Goal: Information Seeking & Learning: Learn about a topic

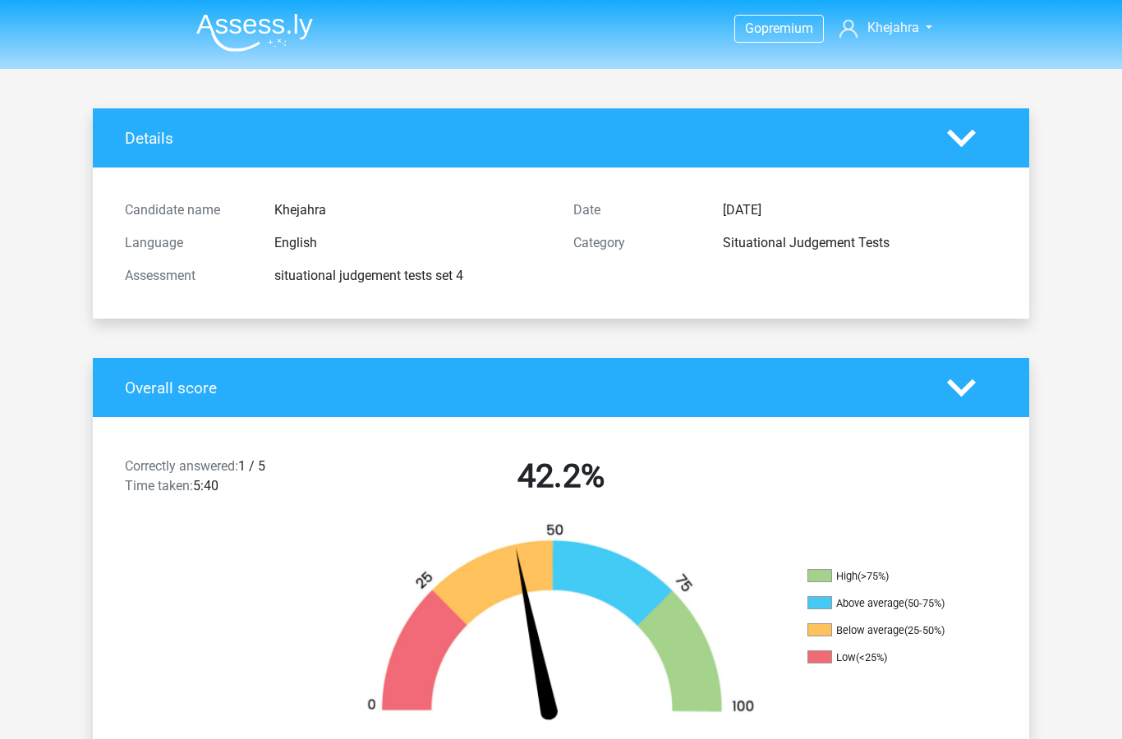
click at [262, 17] on img at bounding box center [254, 32] width 117 height 39
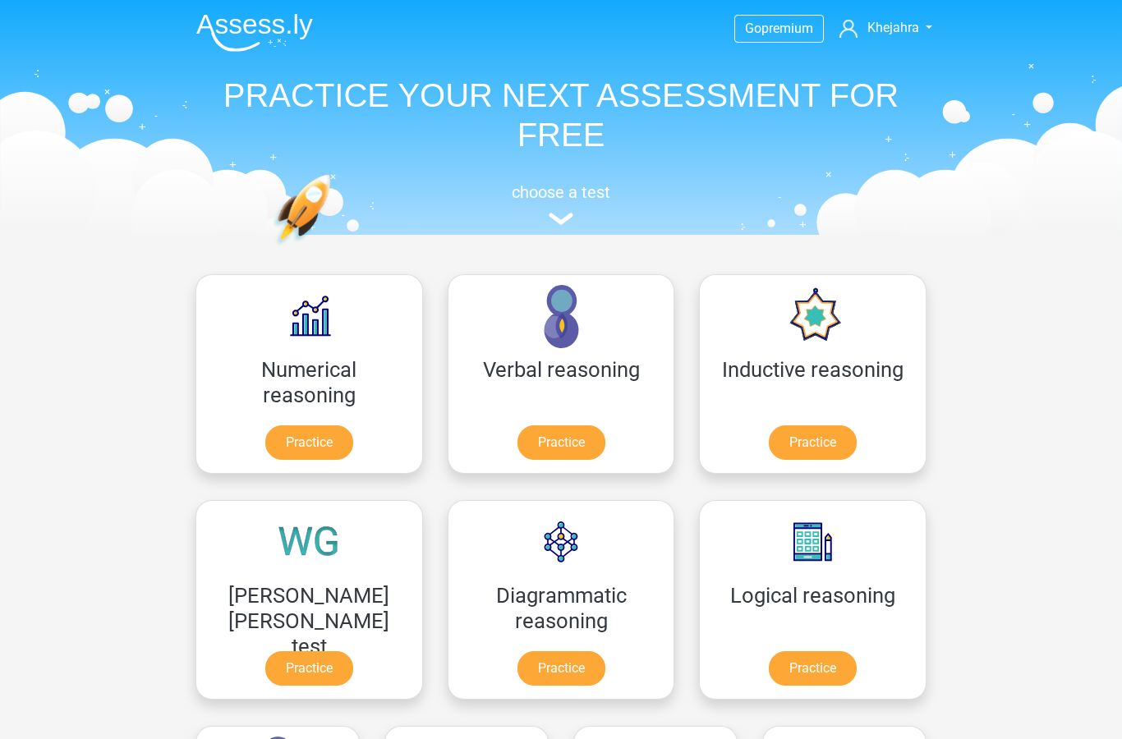
click at [517, 448] on link "Practice" at bounding box center [561, 442] width 88 height 34
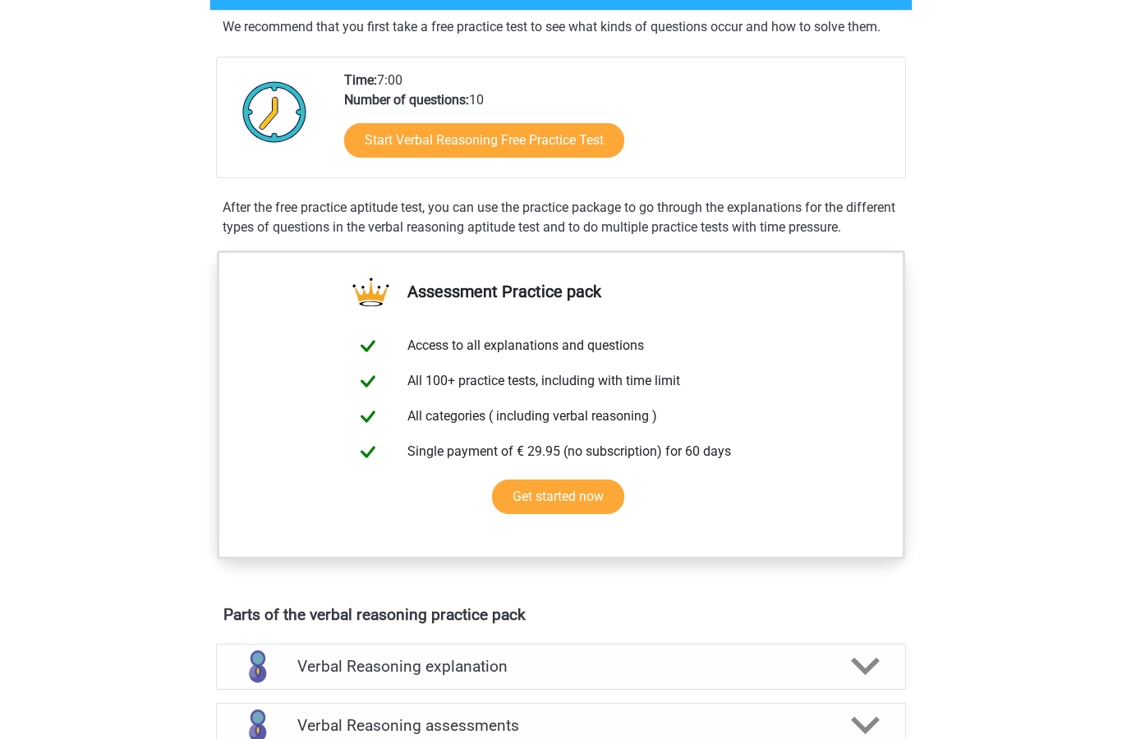
scroll to position [591, 0]
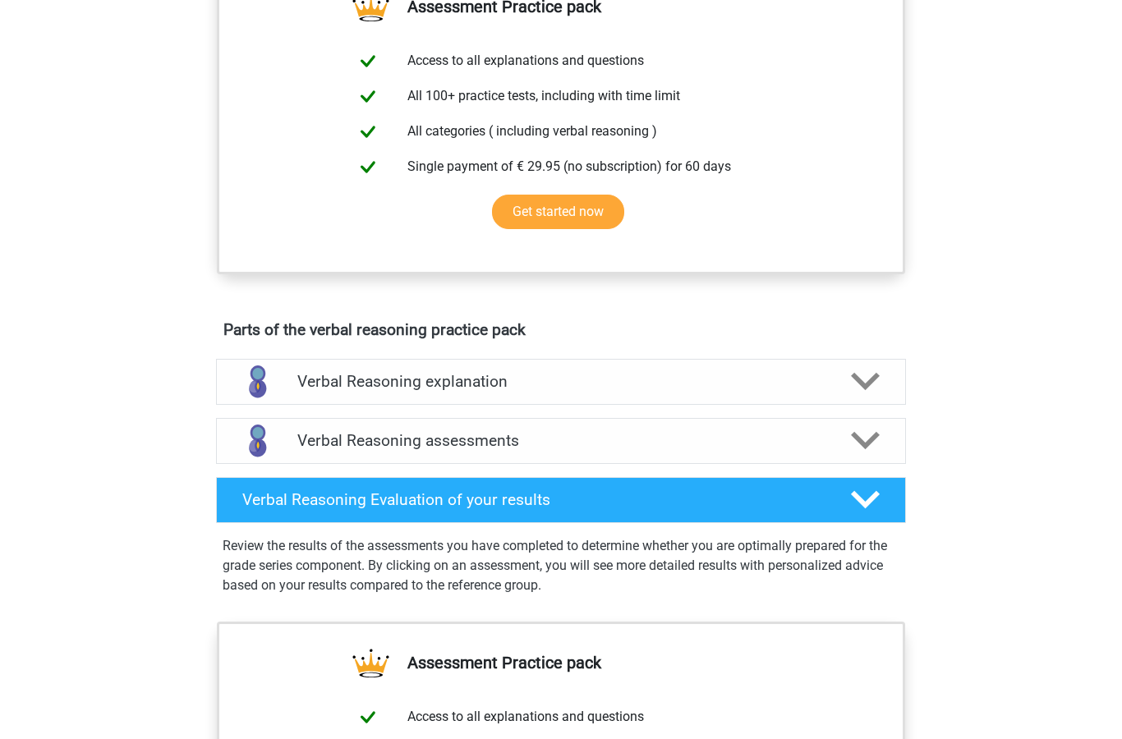
click at [812, 391] on h4 "Verbal Reasoning explanation" at bounding box center [560, 381] width 527 height 19
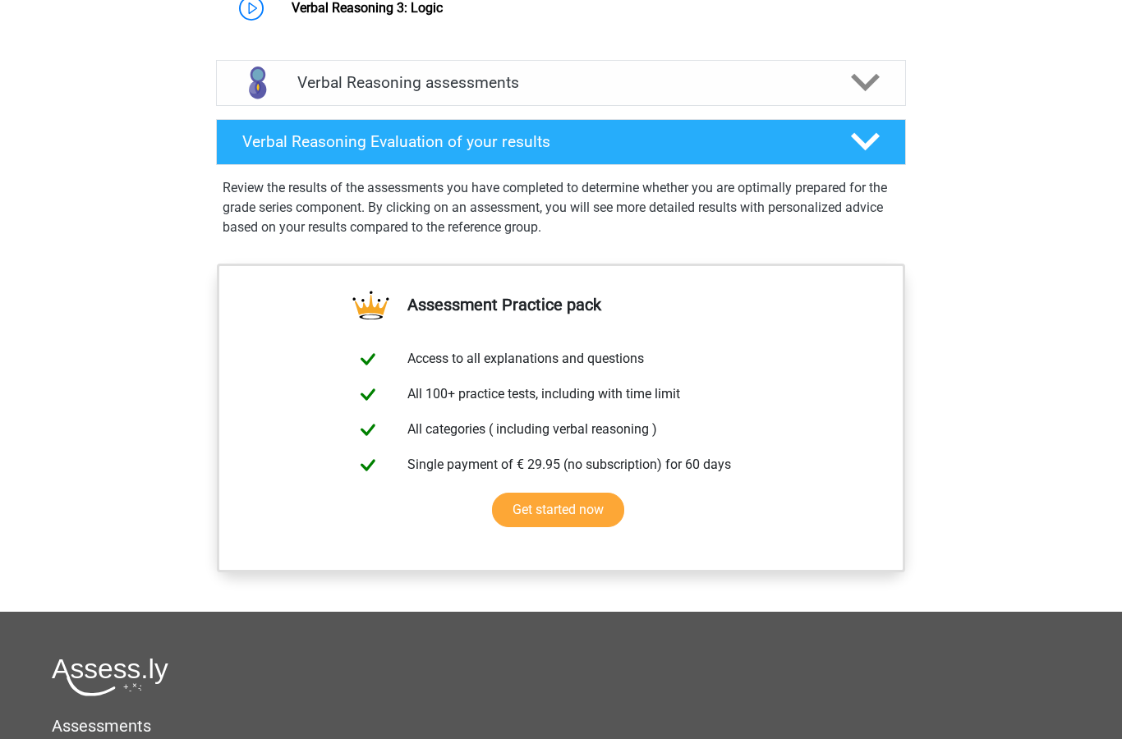
scroll to position [1313, 0]
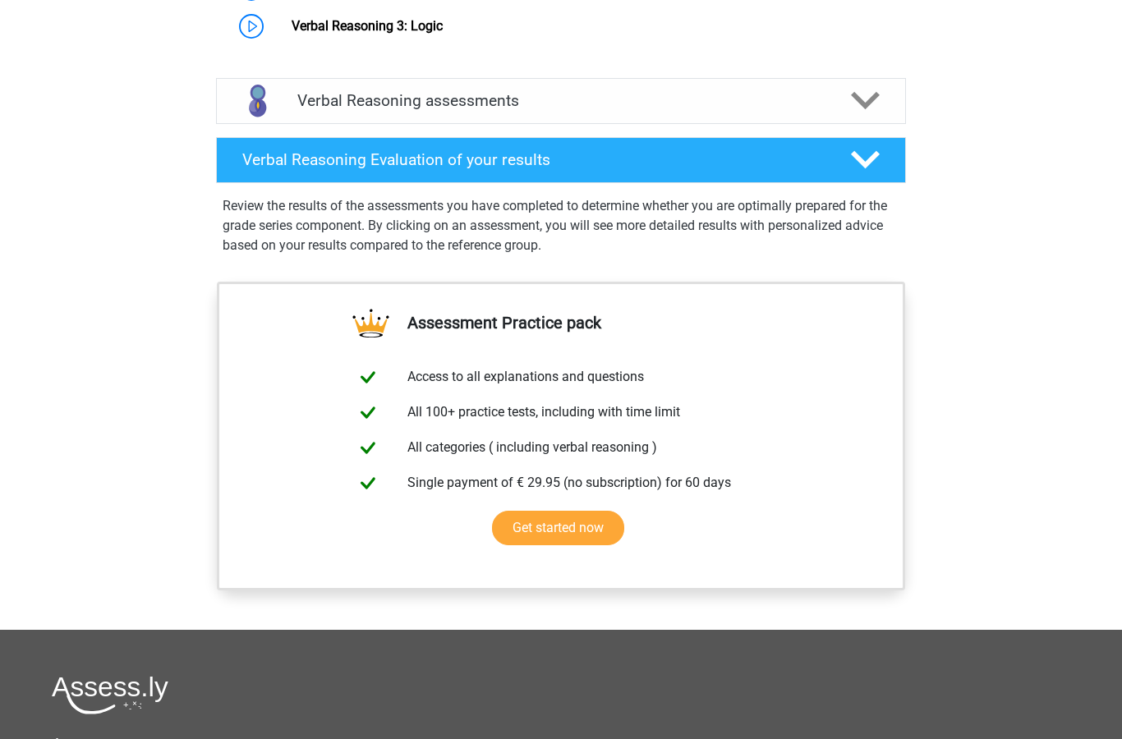
click at [837, 115] on div at bounding box center [864, 100] width 55 height 29
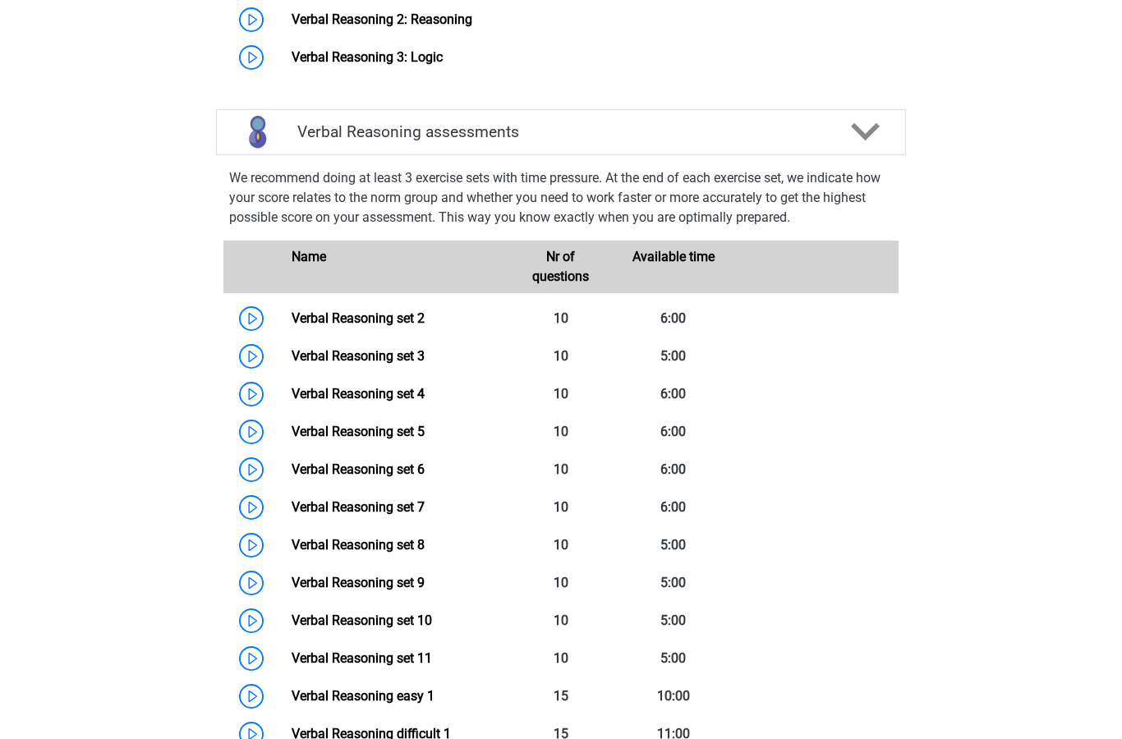
scroll to position [1282, 0]
click at [383, 326] on link "Verbal Reasoning set 2" at bounding box center [358, 318] width 133 height 16
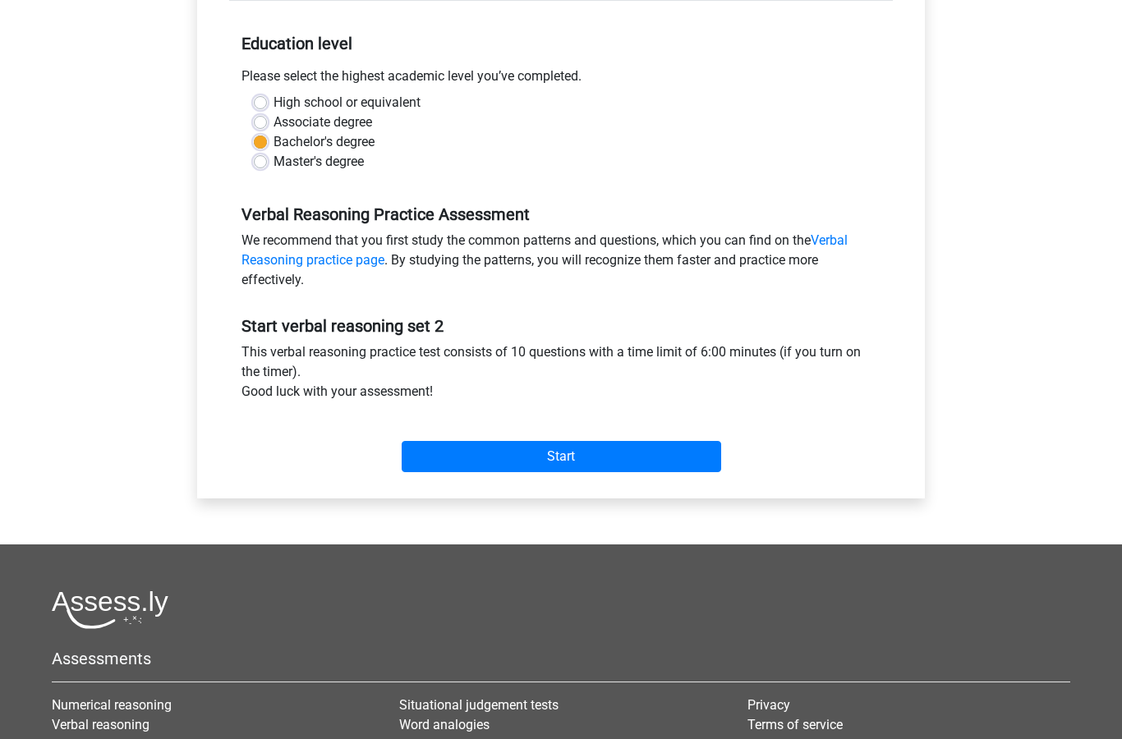
scroll to position [318, 0]
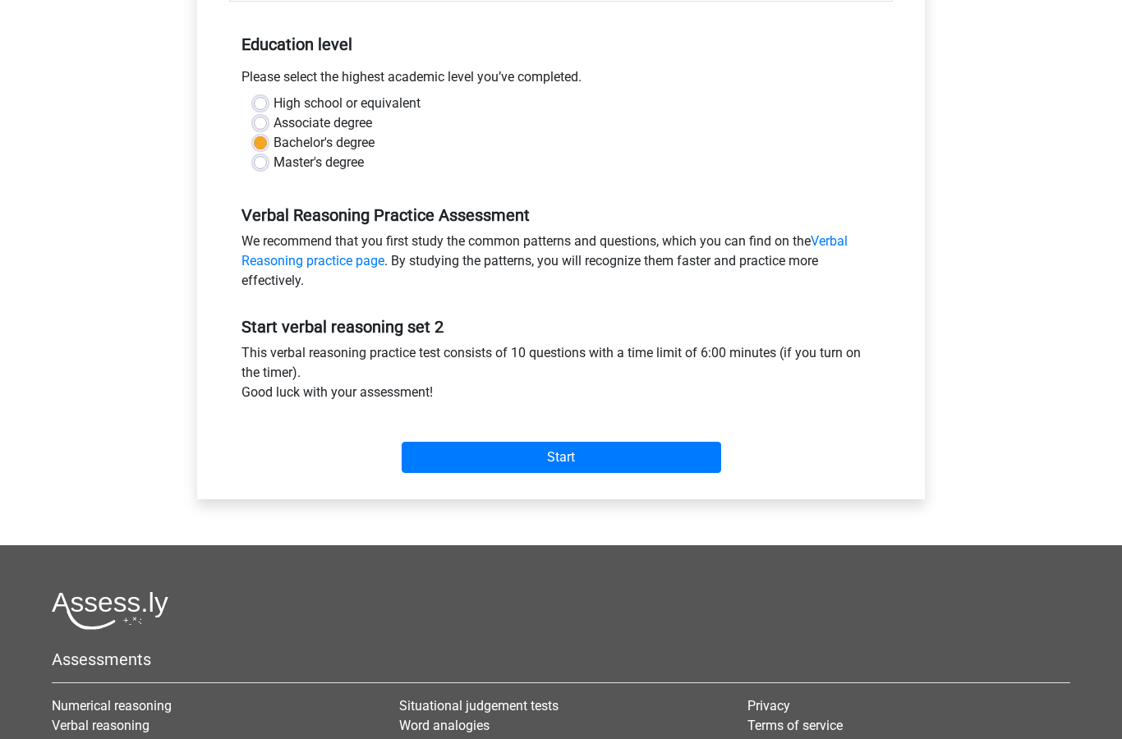
click at [658, 430] on div "Start" at bounding box center [561, 444] width 664 height 57
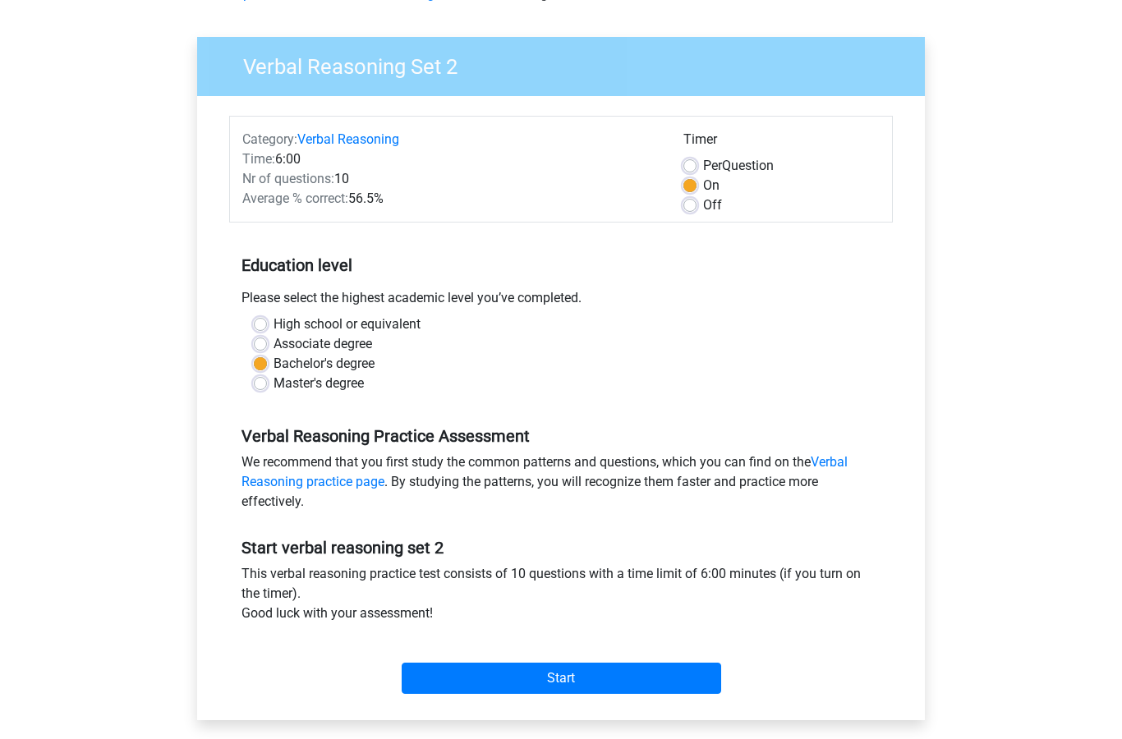
scroll to position [106, 0]
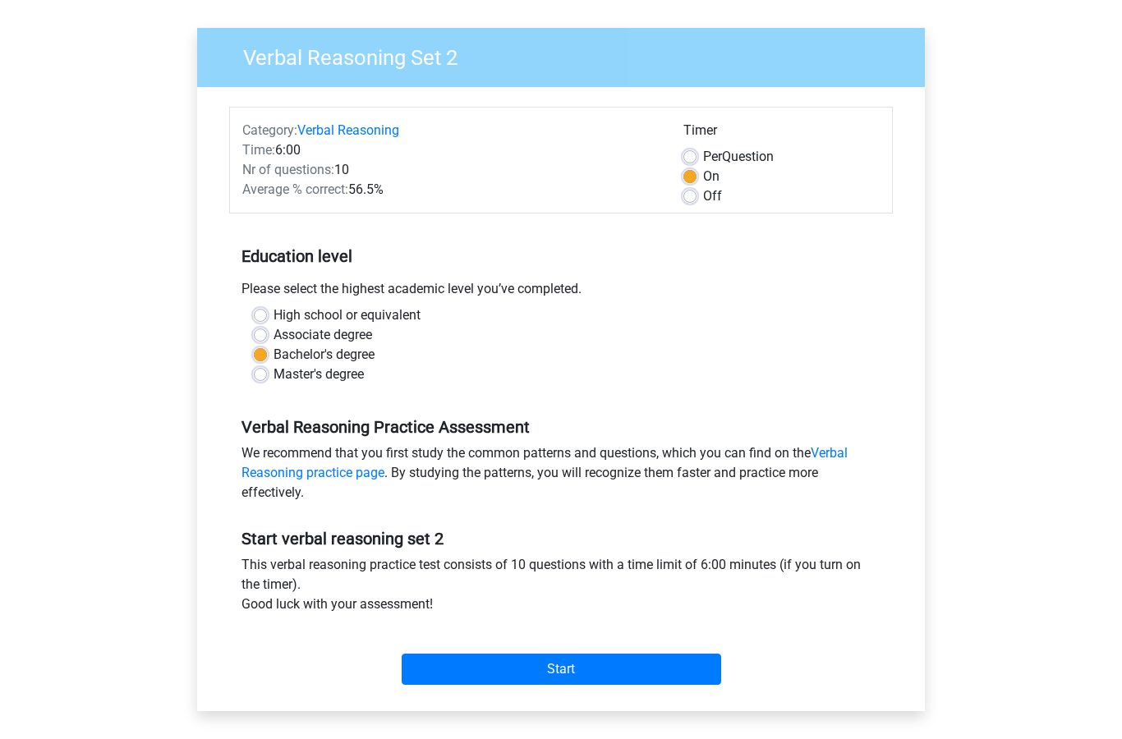
click at [648, 671] on input "Start" at bounding box center [561, 670] width 319 height 31
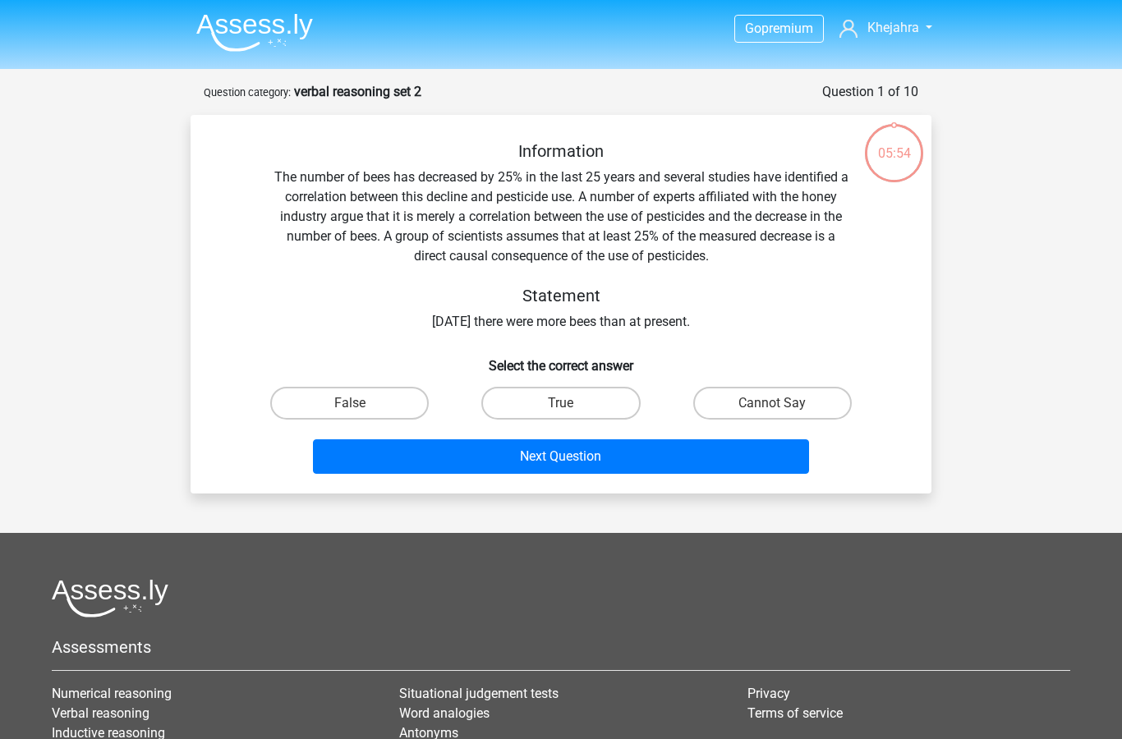
click at [531, 407] on label "True" at bounding box center [560, 403] width 159 height 33
click at [561, 407] on input "True" at bounding box center [566, 408] width 11 height 11
radio input "true"
click at [411, 457] on button "Next Question" at bounding box center [561, 456] width 497 height 34
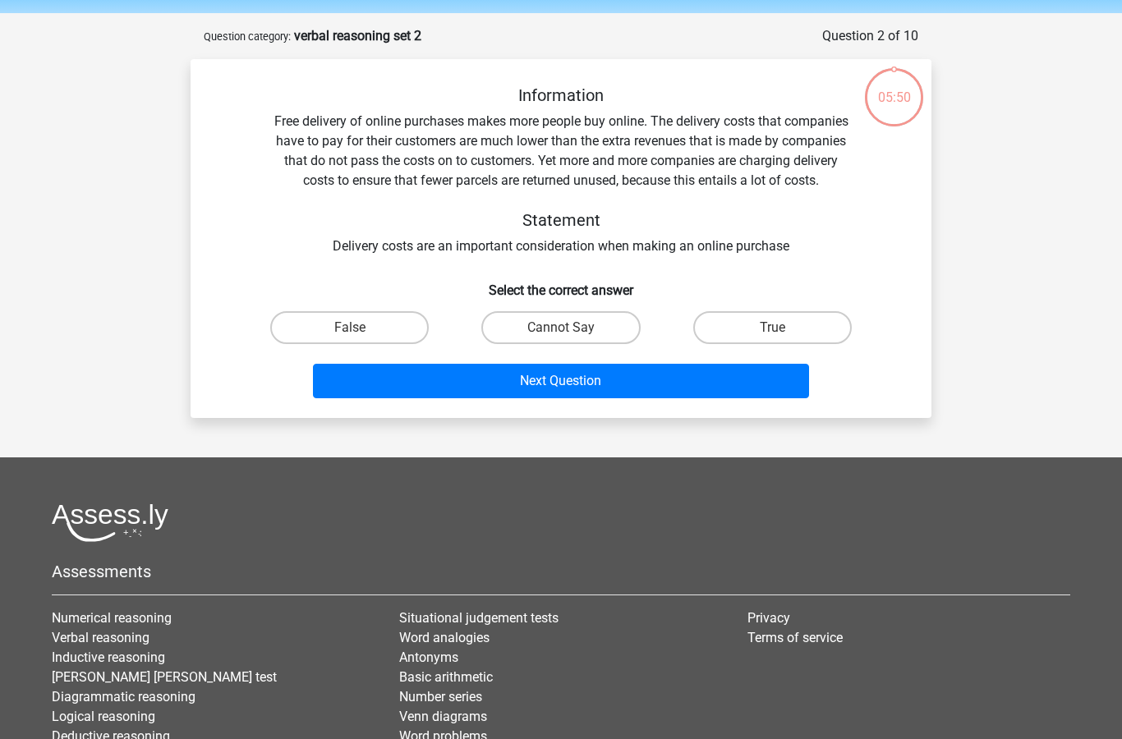
scroll to position [82, 0]
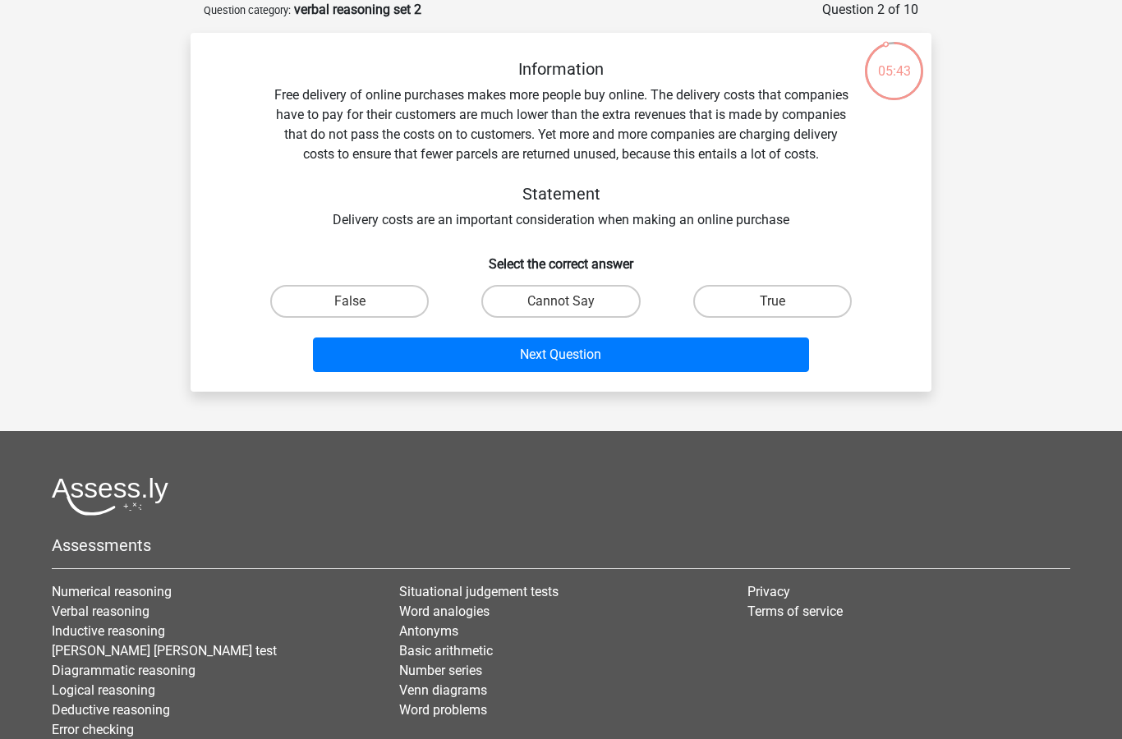
click at [801, 306] on label "True" at bounding box center [772, 301] width 159 height 33
click at [783, 306] on input "True" at bounding box center [777, 306] width 11 height 11
radio input "true"
click at [663, 349] on button "Next Question" at bounding box center [561, 355] width 497 height 34
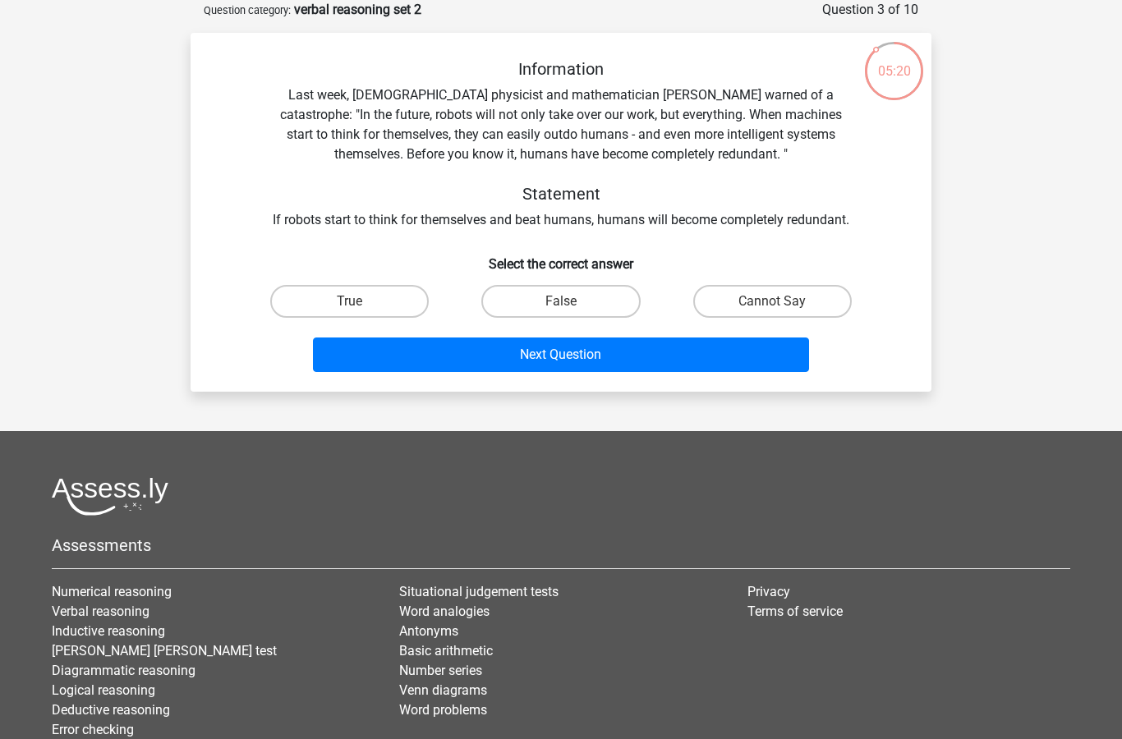
click at [374, 300] on label "True" at bounding box center [349, 301] width 159 height 33
click at [361, 301] on input "True" at bounding box center [355, 306] width 11 height 11
radio input "true"
click at [543, 356] on button "Next Question" at bounding box center [561, 355] width 497 height 34
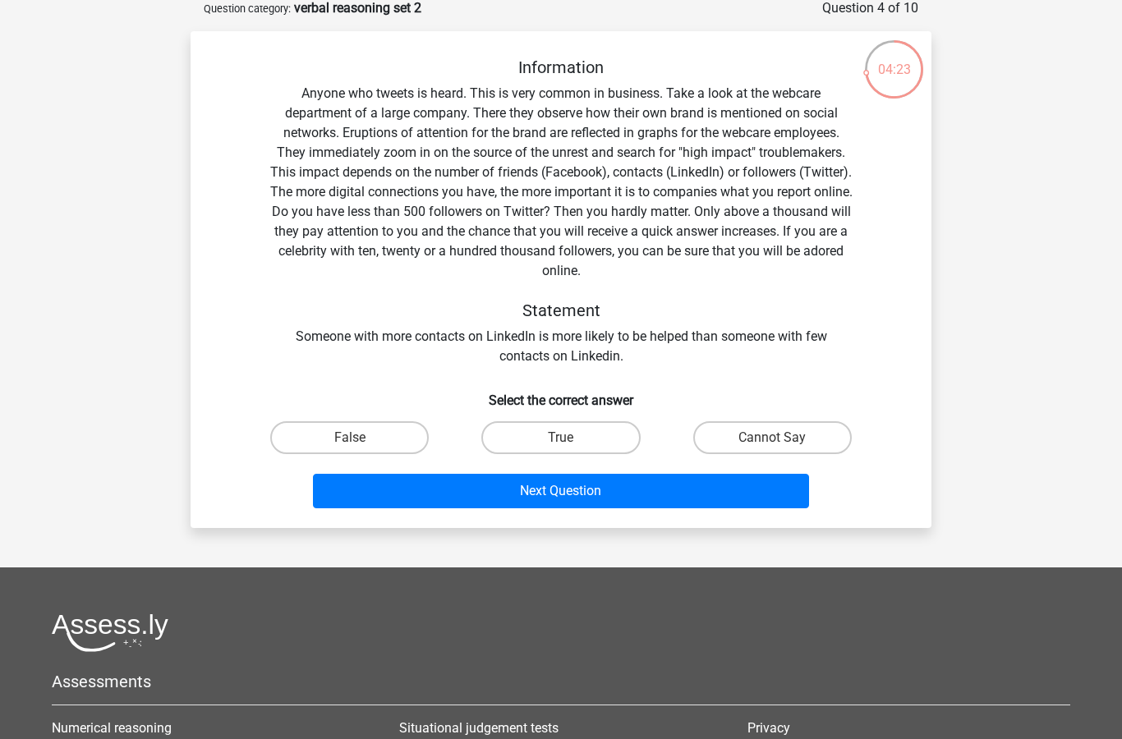
scroll to position [83, 0]
click at [798, 442] on label "Cannot Say" at bounding box center [772, 438] width 159 height 33
click at [783, 442] on input "Cannot Say" at bounding box center [777, 444] width 11 height 11
radio input "true"
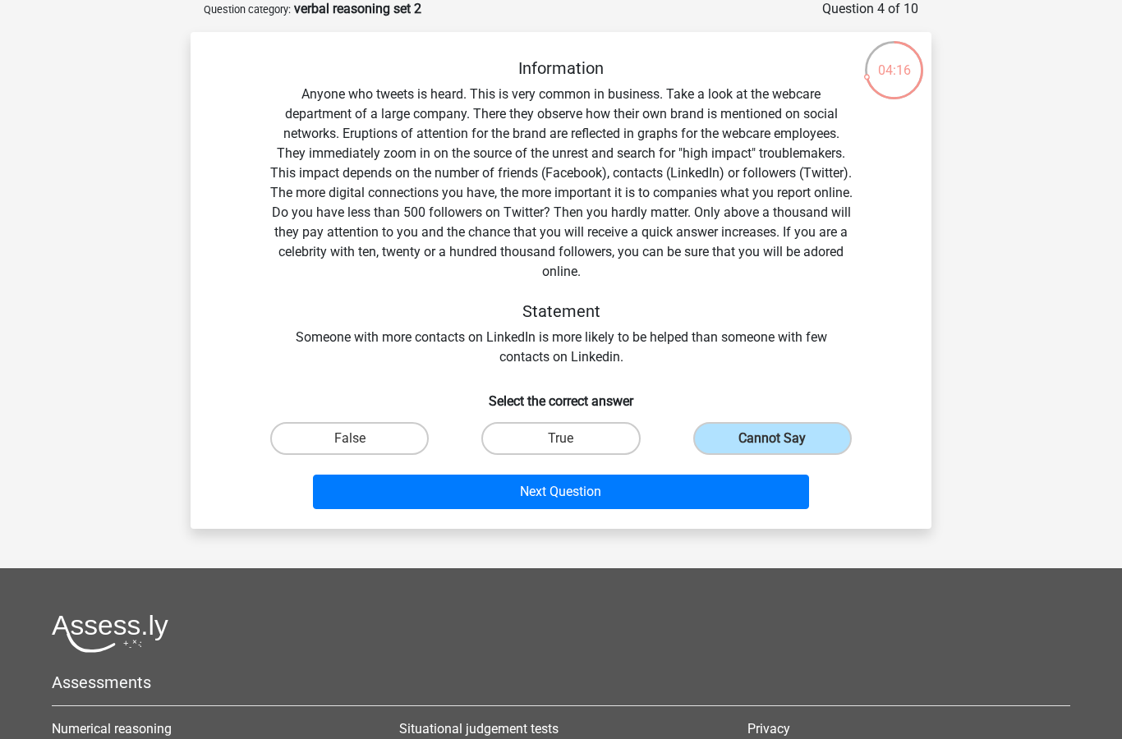
click at [724, 495] on button "Next Question" at bounding box center [561, 492] width 497 height 34
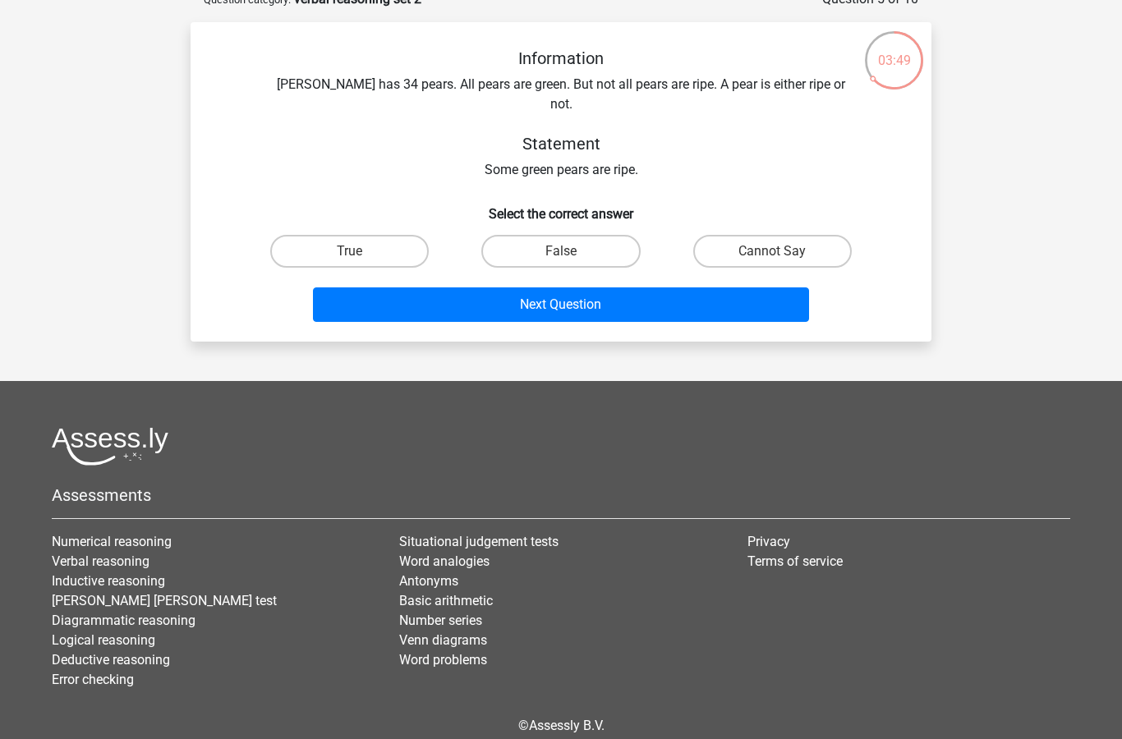
scroll to position [91, 0]
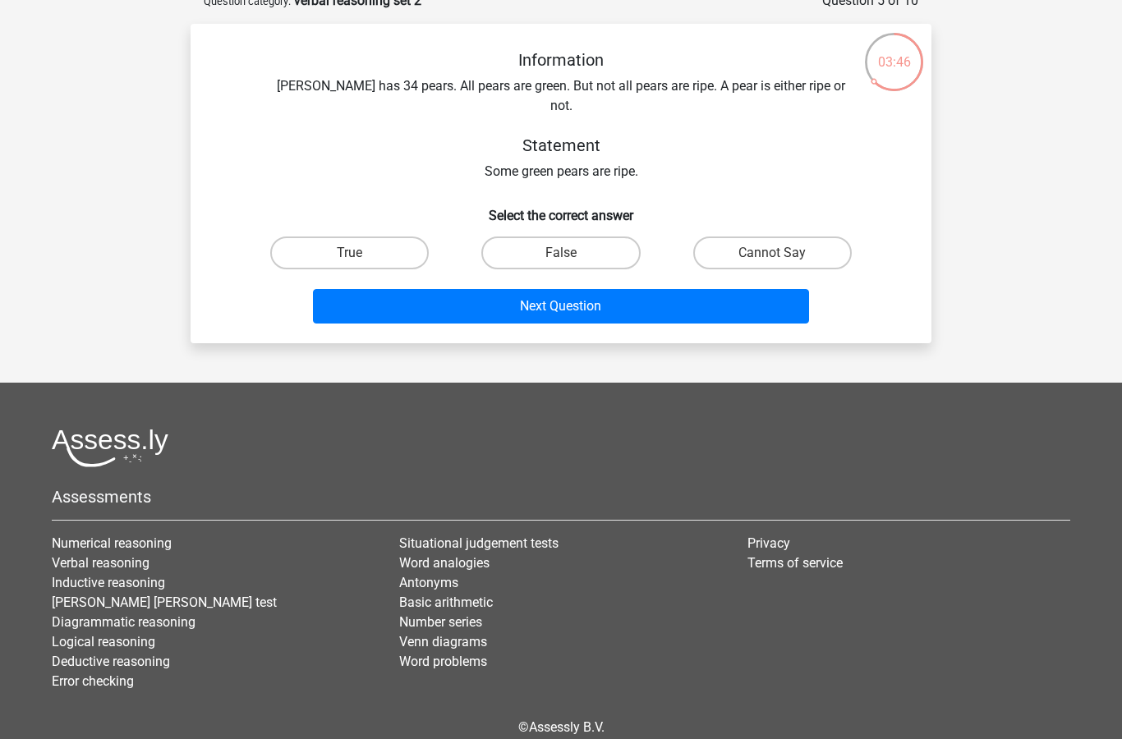
click at [402, 245] on label "True" at bounding box center [349, 253] width 159 height 33
click at [361, 253] on input "True" at bounding box center [355, 258] width 11 height 11
radio input "true"
click at [462, 295] on button "Next Question" at bounding box center [561, 306] width 497 height 34
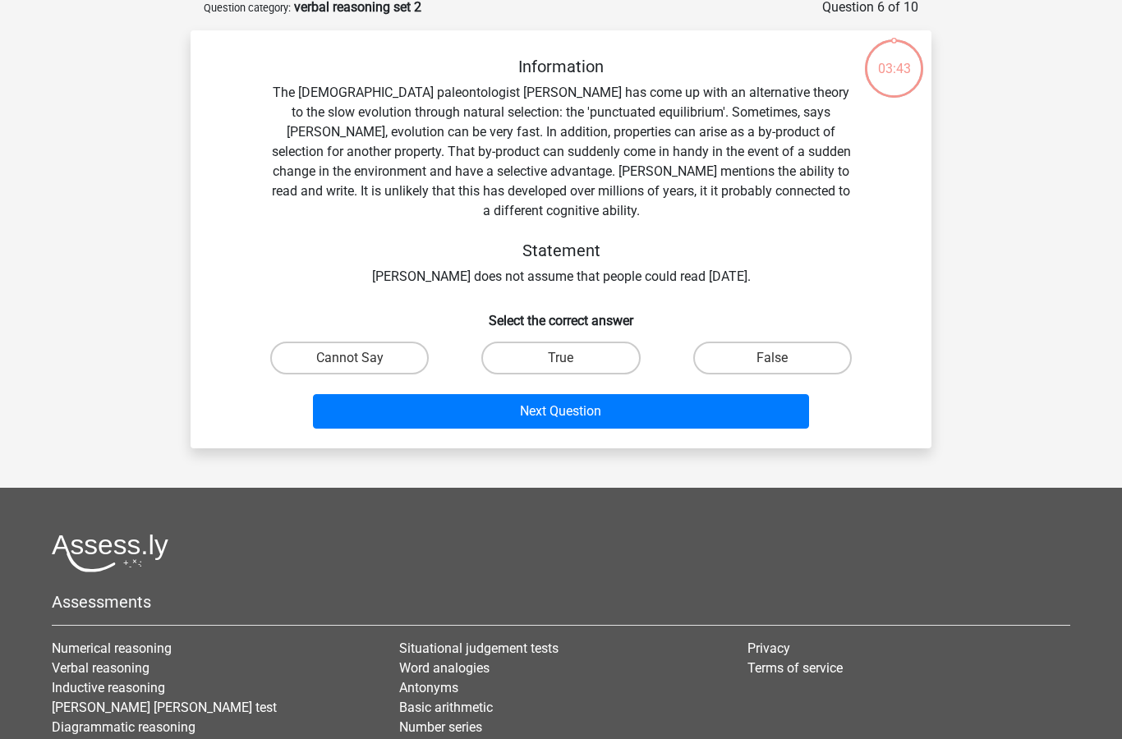
scroll to position [82, 0]
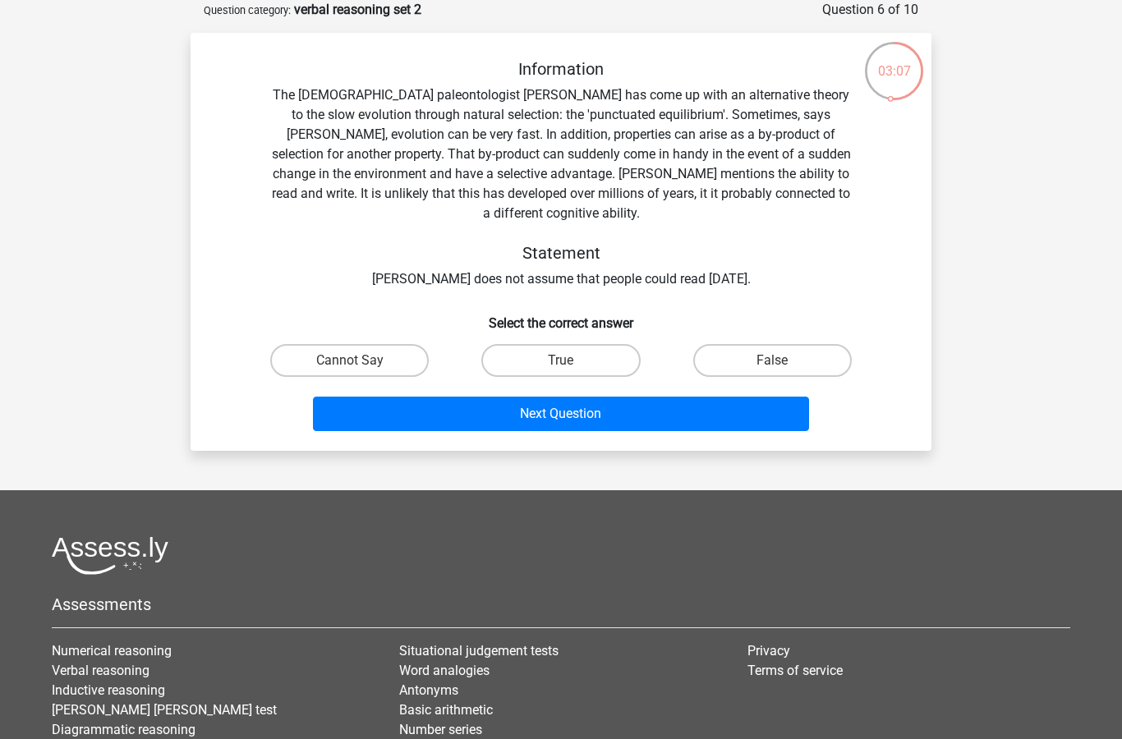
click at [577, 344] on label "True" at bounding box center [560, 360] width 159 height 33
click at [572, 361] on input "True" at bounding box center [566, 366] width 11 height 11
radio input "true"
click at [581, 404] on button "Next Question" at bounding box center [561, 414] width 497 height 34
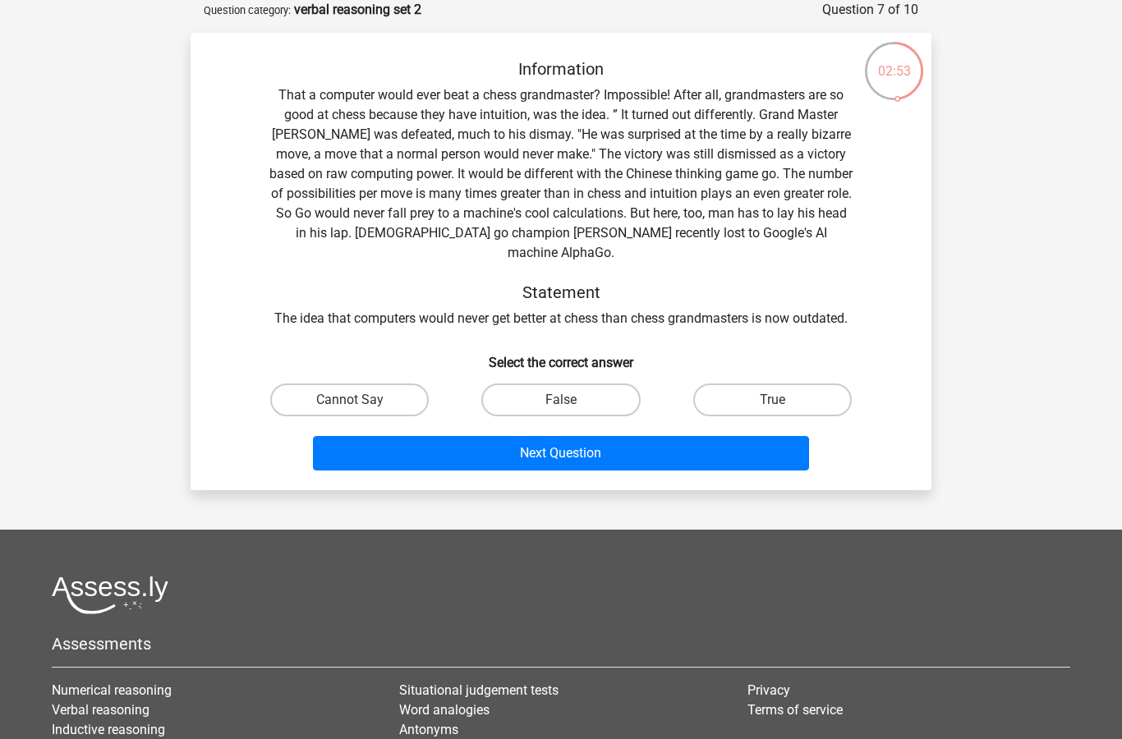
click at [758, 394] on label "True" at bounding box center [772, 400] width 159 height 33
click at [772, 400] on input "True" at bounding box center [777, 405] width 11 height 11
radio input "true"
click at [623, 436] on button "Next Question" at bounding box center [561, 453] width 497 height 34
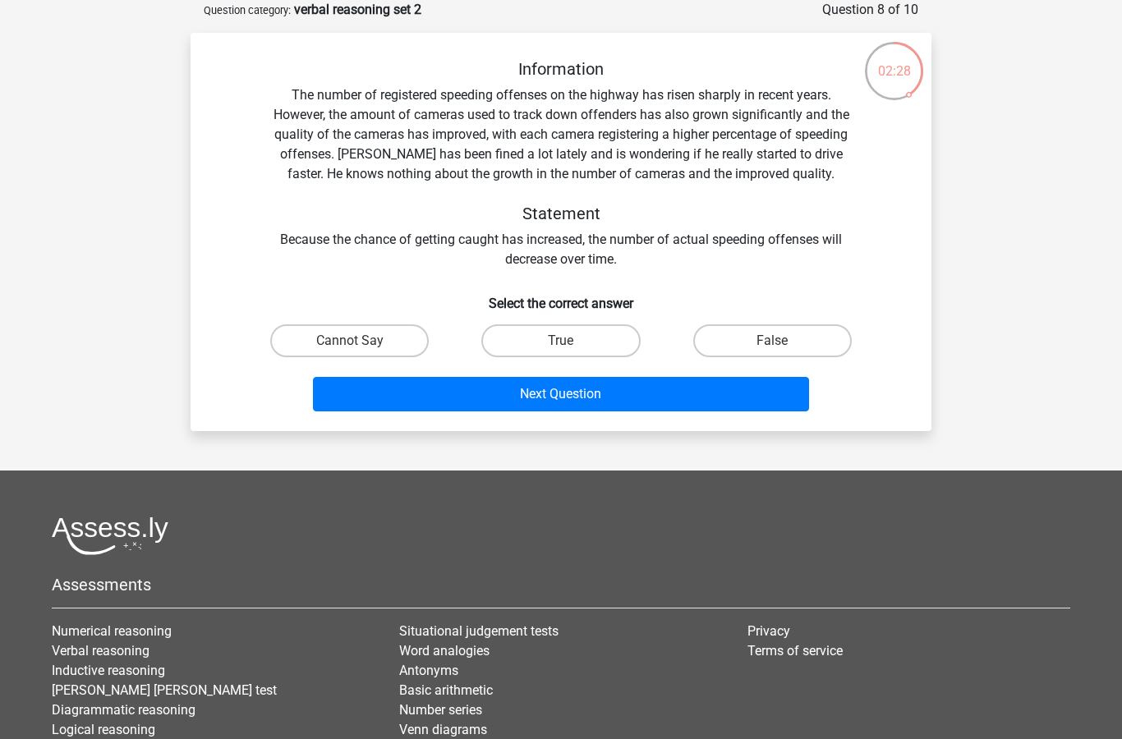
click at [363, 343] on label "Cannot Say" at bounding box center [349, 340] width 159 height 33
click at [361, 343] on input "Cannot Say" at bounding box center [355, 346] width 11 height 11
radio input "true"
click at [533, 405] on button "Next Question" at bounding box center [561, 394] width 497 height 34
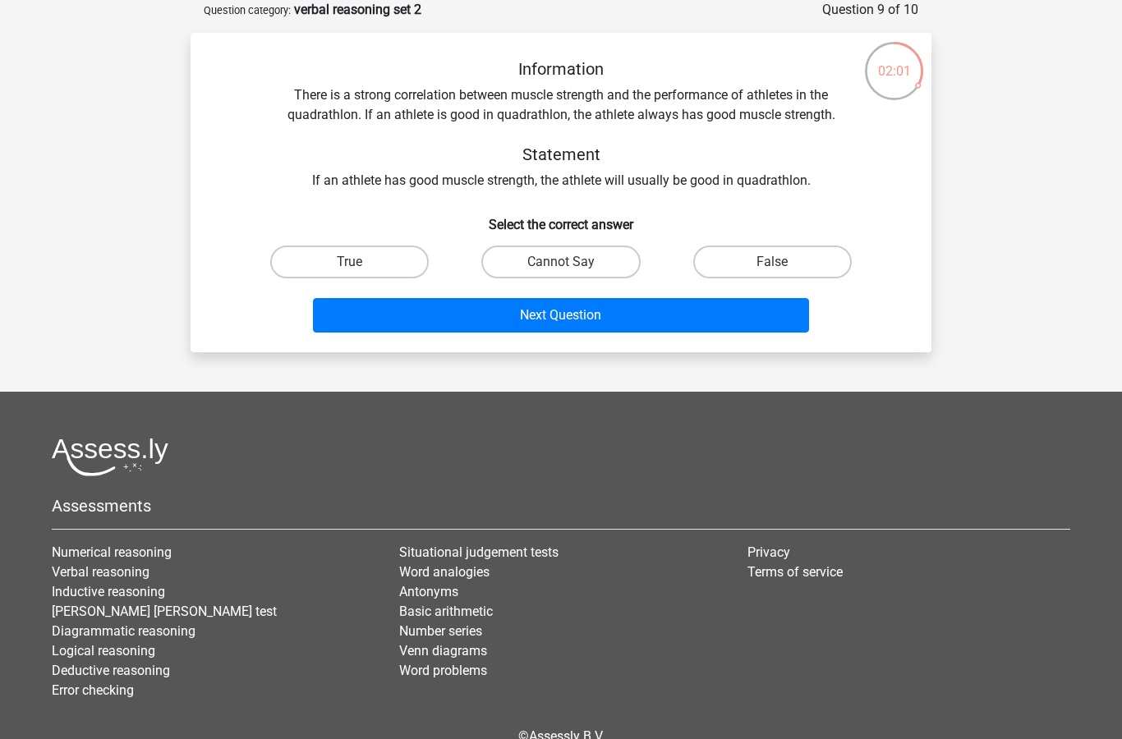
click at [773, 265] on input "False" at bounding box center [777, 267] width 11 height 11
radio input "true"
click at [593, 276] on label "Cannot Say" at bounding box center [560, 262] width 159 height 33
click at [572, 273] on input "Cannot Say" at bounding box center [566, 267] width 11 height 11
radio input "true"
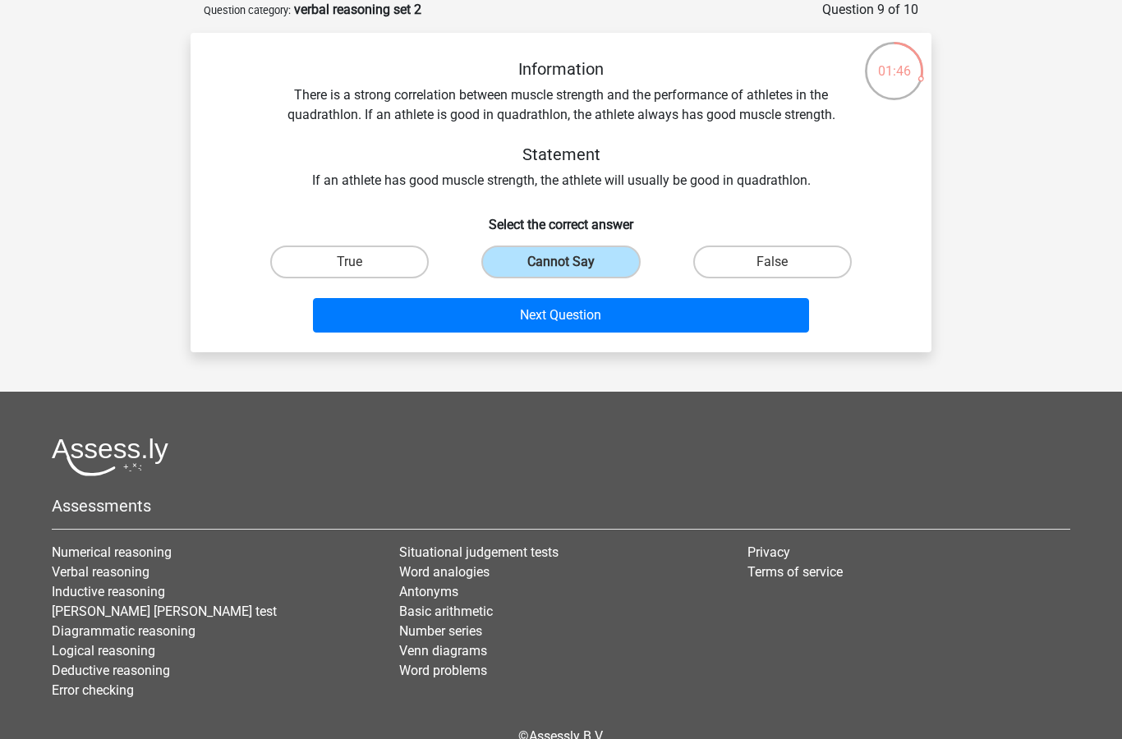
click at [608, 312] on button "Next Question" at bounding box center [561, 315] width 497 height 34
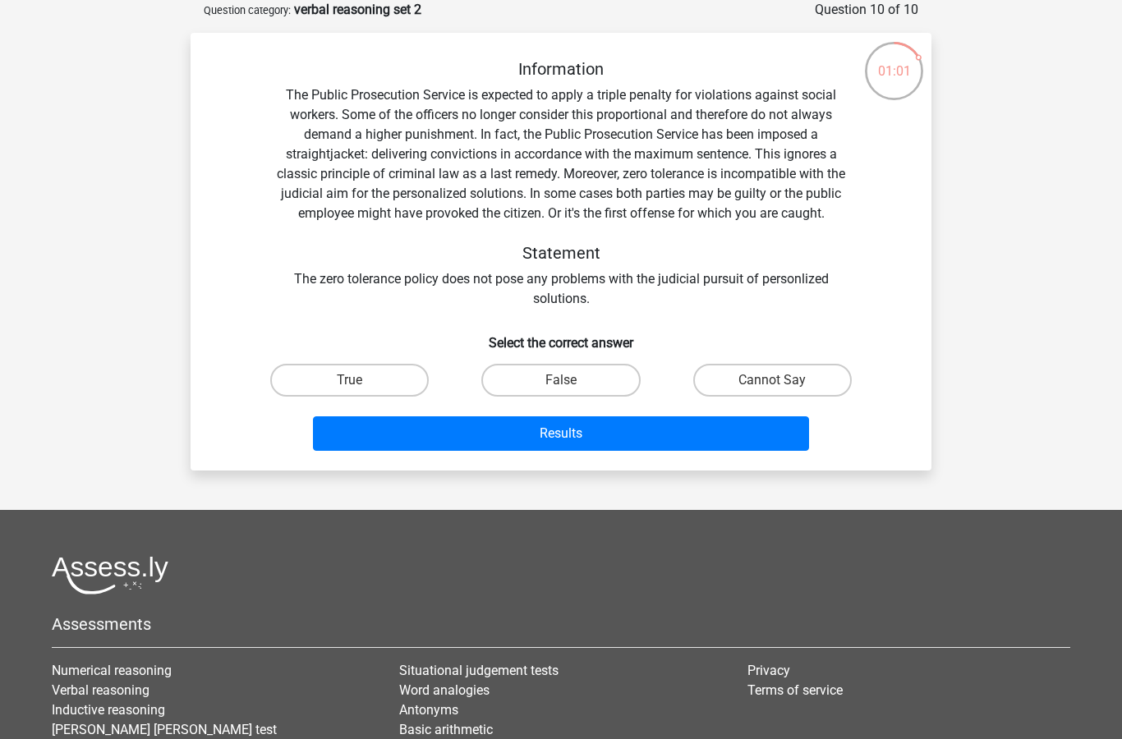
click at [597, 380] on label "False" at bounding box center [560, 380] width 159 height 33
click at [572, 380] on input "False" at bounding box center [566, 385] width 11 height 11
radio input "true"
click at [655, 440] on button "Results" at bounding box center [561, 433] width 497 height 34
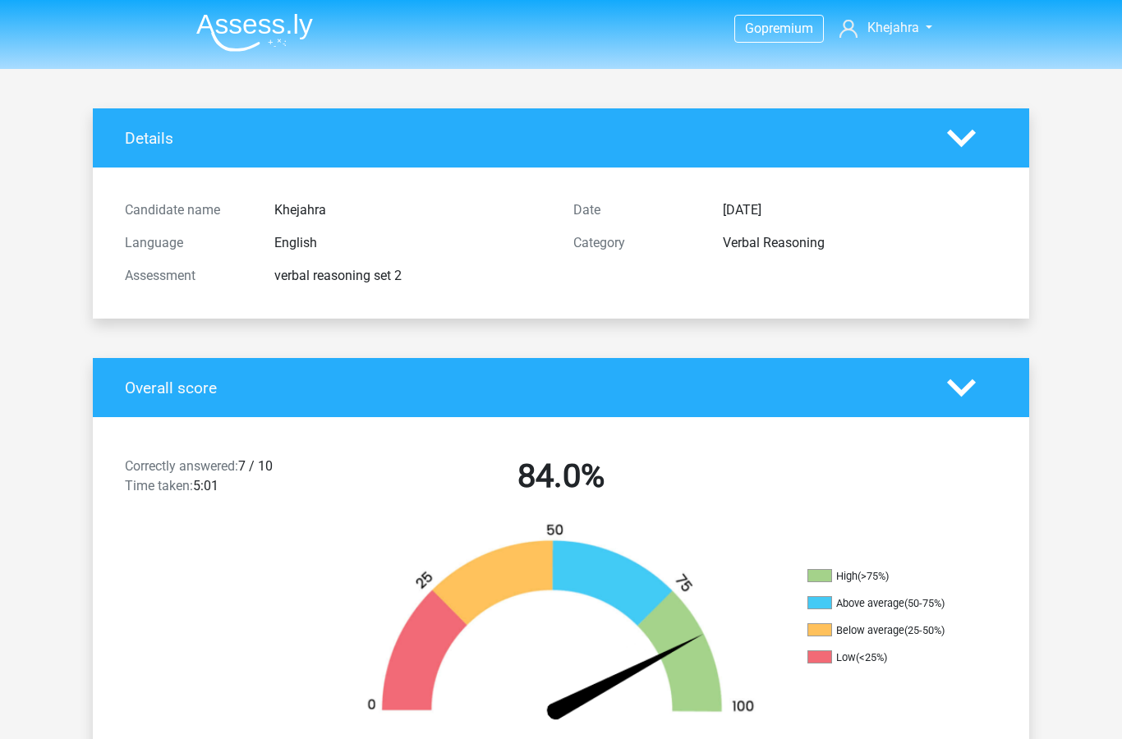
click at [238, 33] on img at bounding box center [254, 32] width 117 height 39
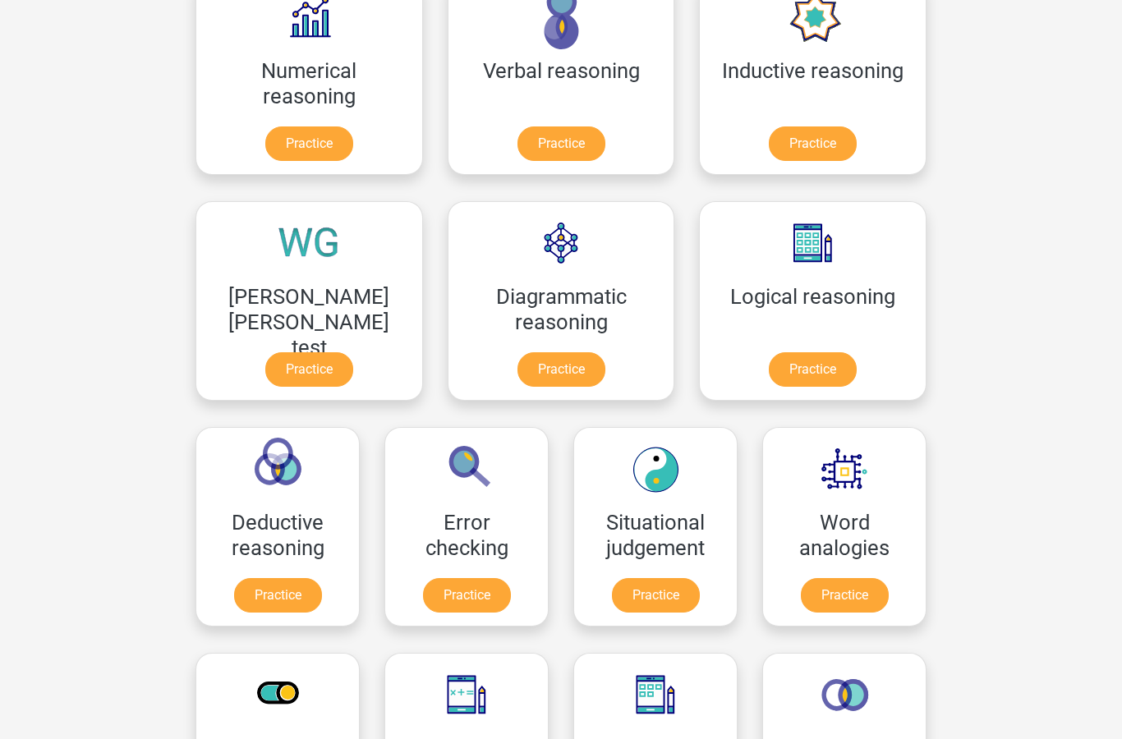
scroll to position [309, 0]
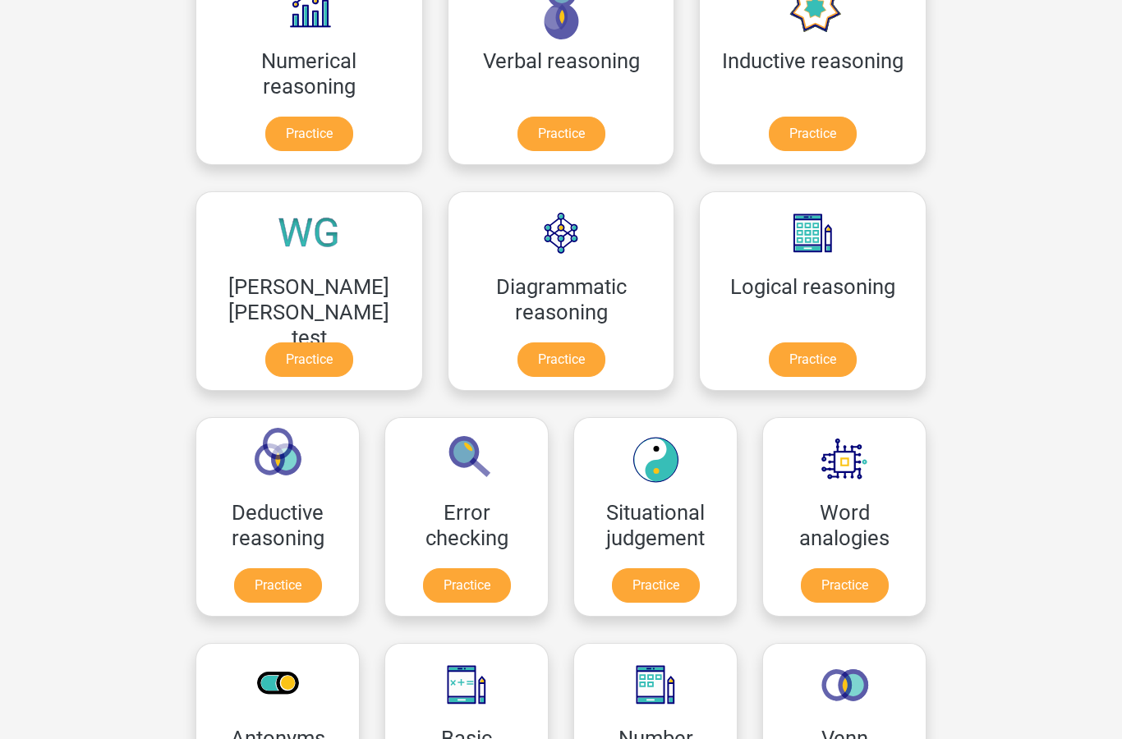
click at [769, 343] on link "Practice" at bounding box center [813, 359] width 88 height 34
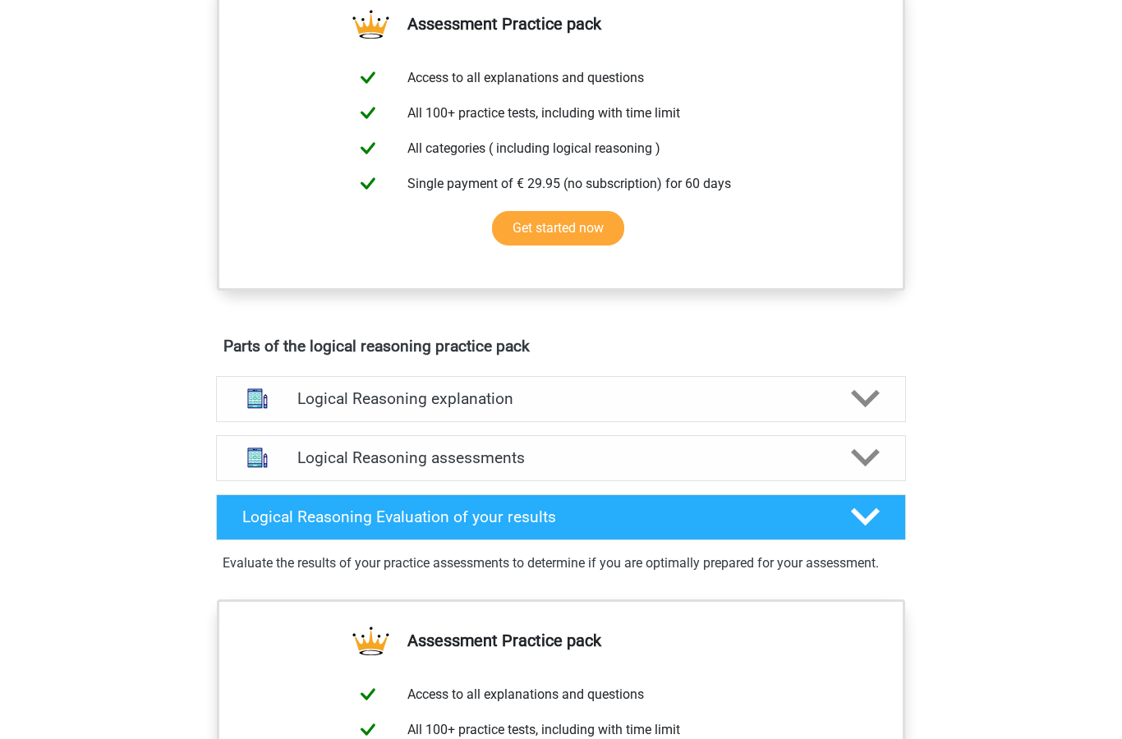
scroll to position [608, 0]
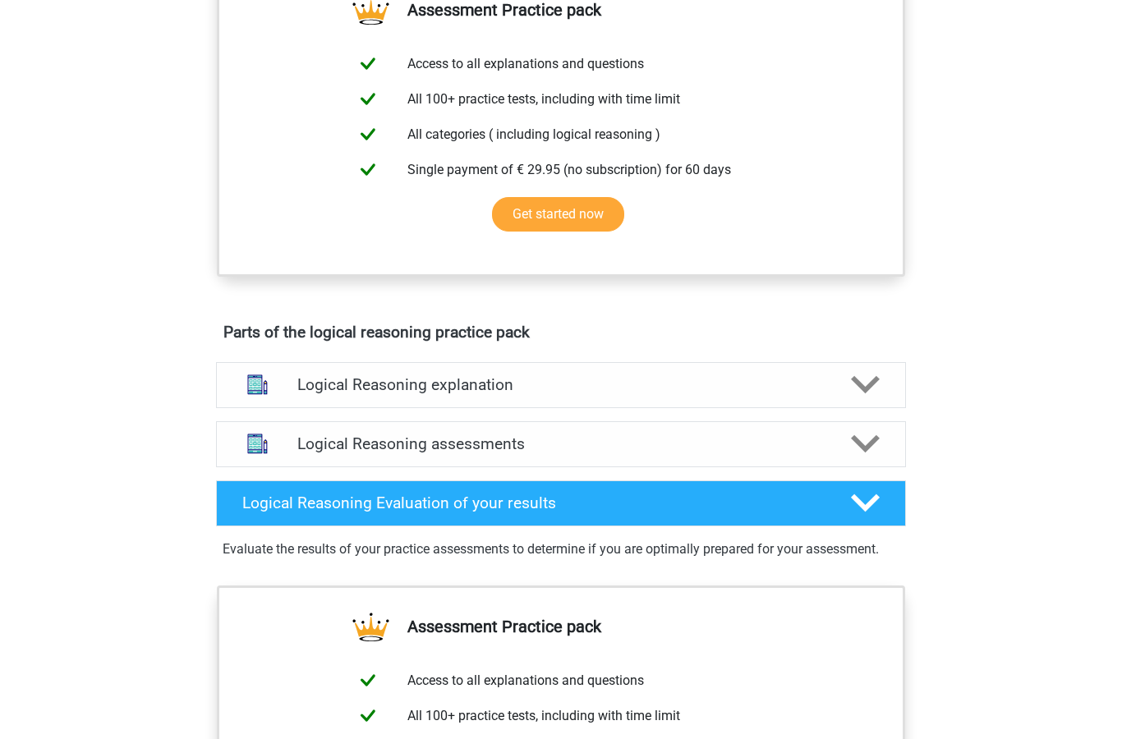
click at [651, 394] on h4 "Logical Reasoning explanation" at bounding box center [560, 384] width 527 height 19
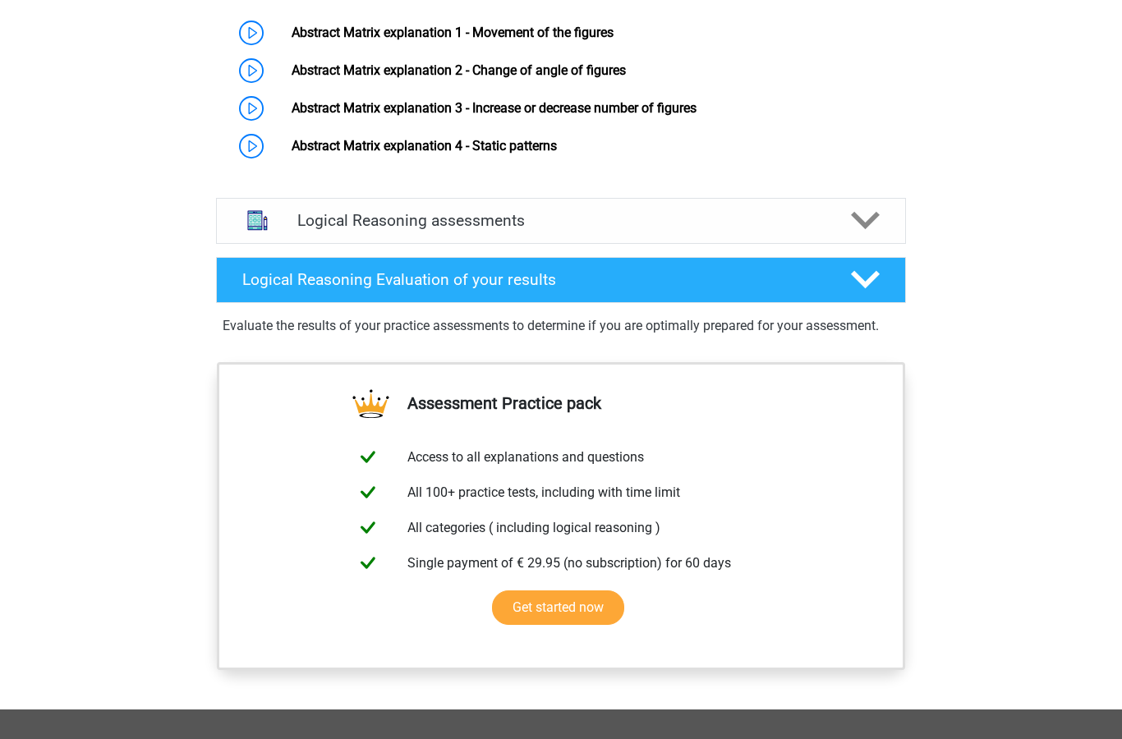
scroll to position [1075, 0]
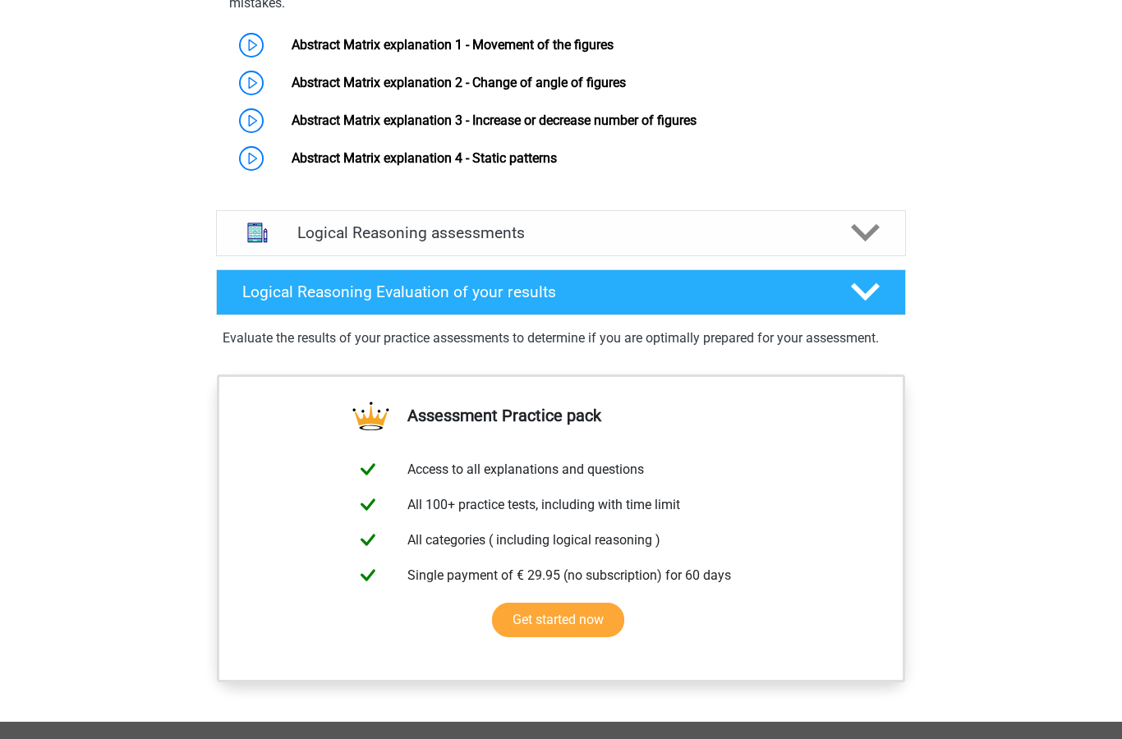
click at [774, 242] on h4 "Logical Reasoning assessments" at bounding box center [560, 232] width 527 height 19
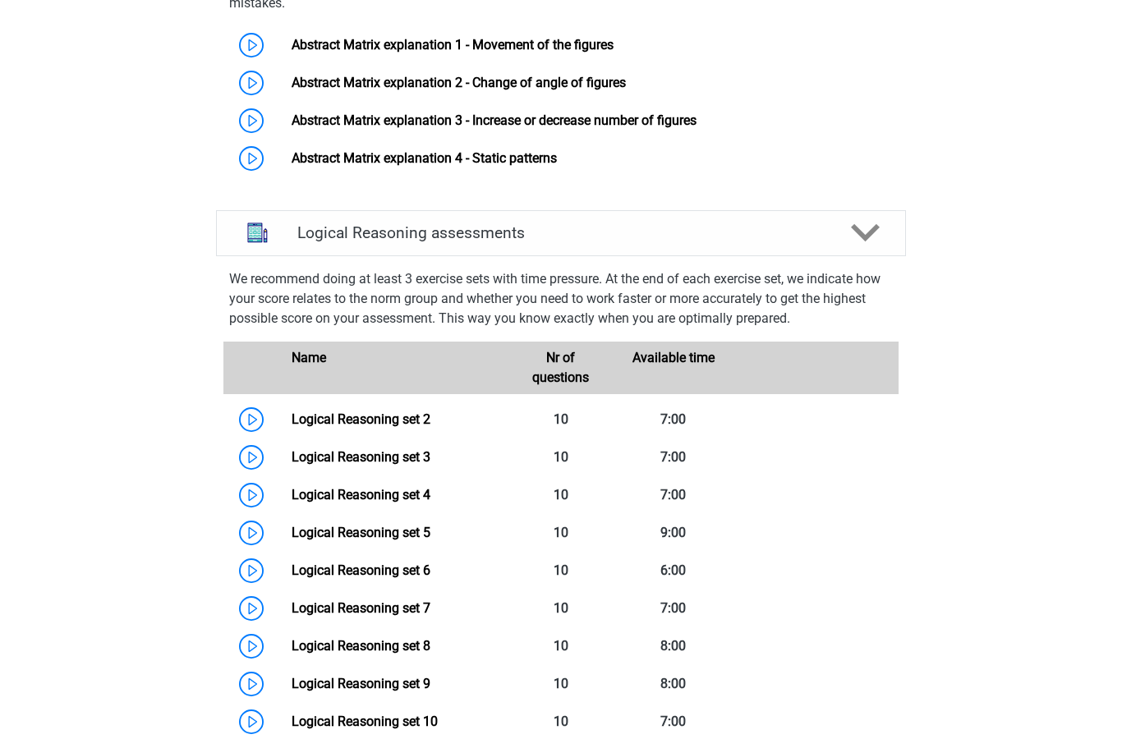
click at [301, 427] on link "Logical Reasoning set 2" at bounding box center [361, 419] width 139 height 16
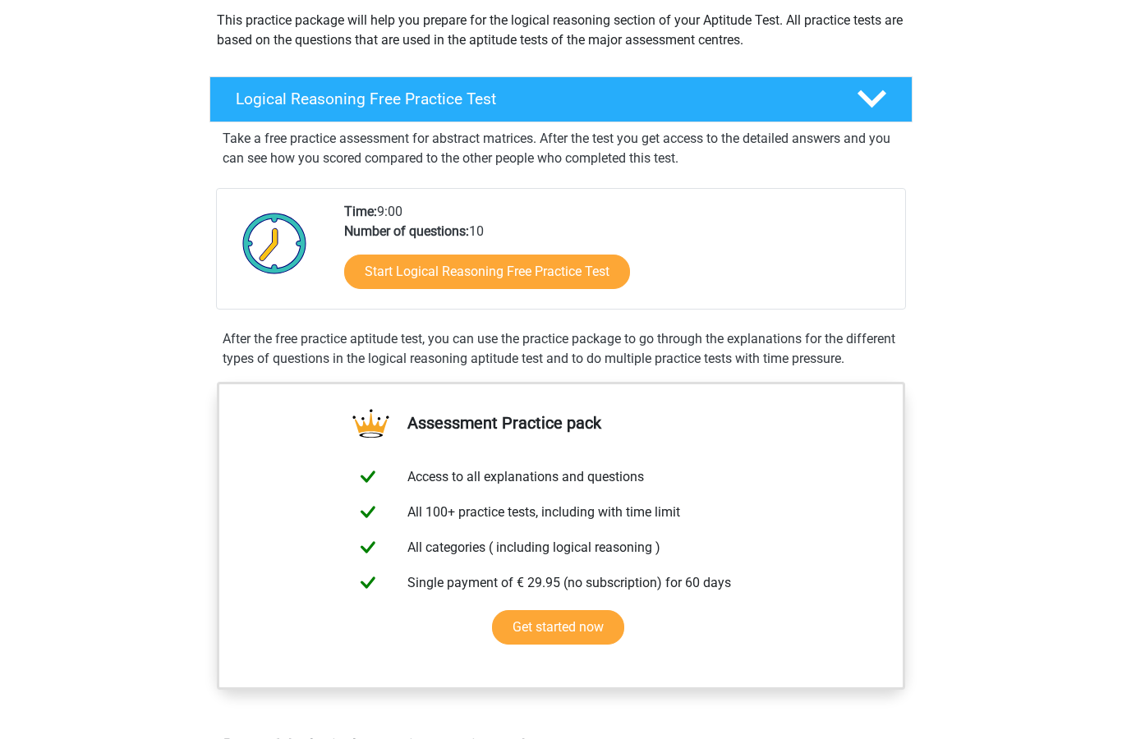
scroll to position [0, 0]
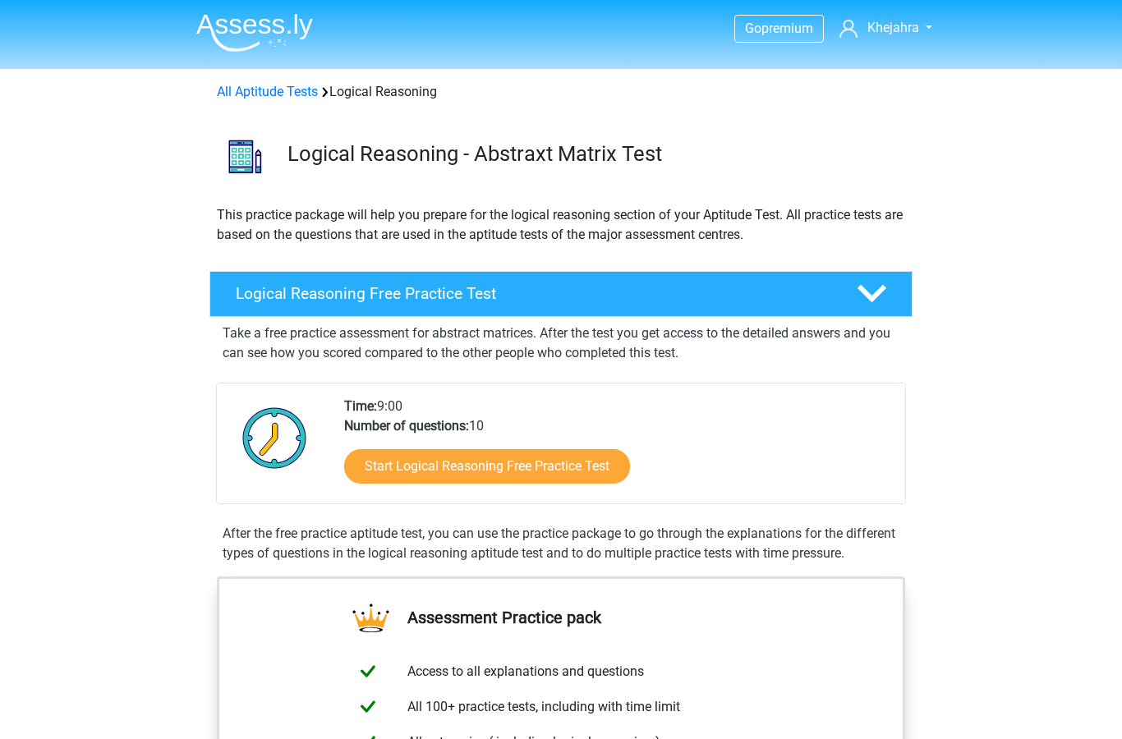
click at [251, 26] on img at bounding box center [254, 32] width 117 height 39
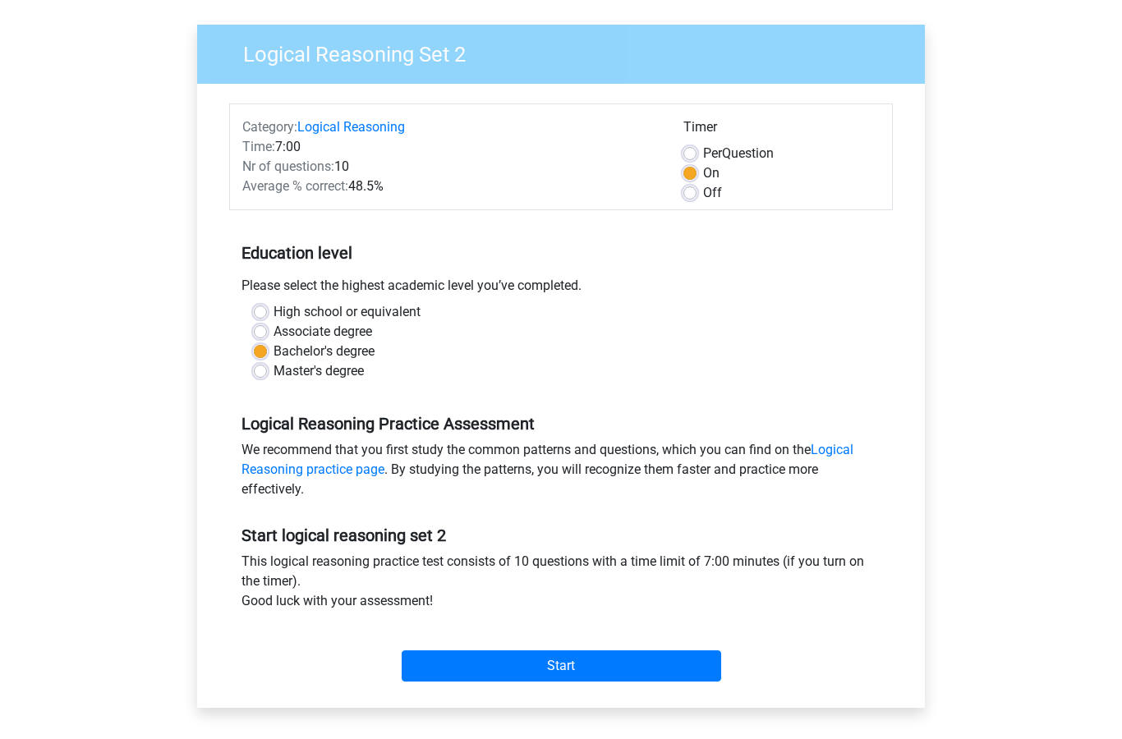
scroll to position [326, 0]
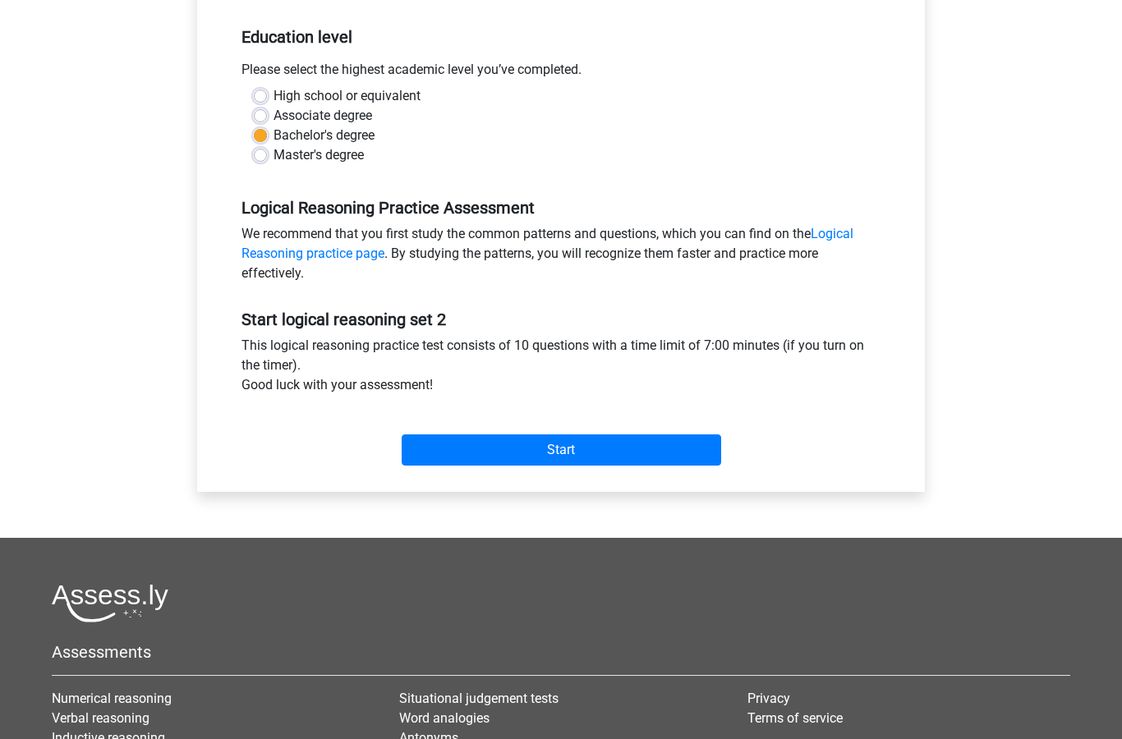
click at [557, 452] on input "Start" at bounding box center [561, 449] width 319 height 31
